Goal: Task Accomplishment & Management: Manage account settings

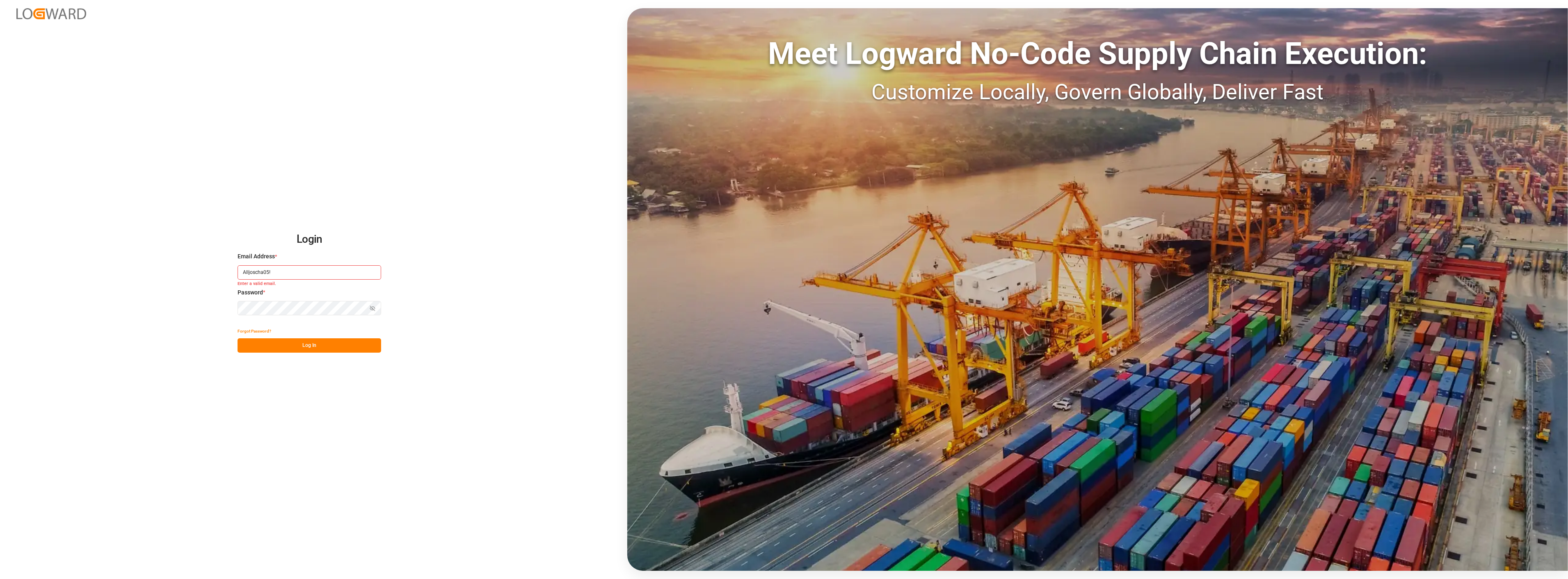
type input "Alljoscha05!"
drag, startPoint x: 285, startPoint y: 273, endPoint x: 195, endPoint y: 276, distance: 90.0
click at [195, 276] on div "Login Email Address * Alljoscha05! Email is required. Password * Show password …" at bounding box center [784, 289] width 1568 height 579
type input "[PERSON_NAME][EMAIL_ADDRESS][PERSON_NAME][DOMAIN_NAME]"
click at [328, 347] on button "Log In" at bounding box center [310, 345] width 144 height 14
